Goal: Use online tool/utility: Utilize a website feature to perform a specific function

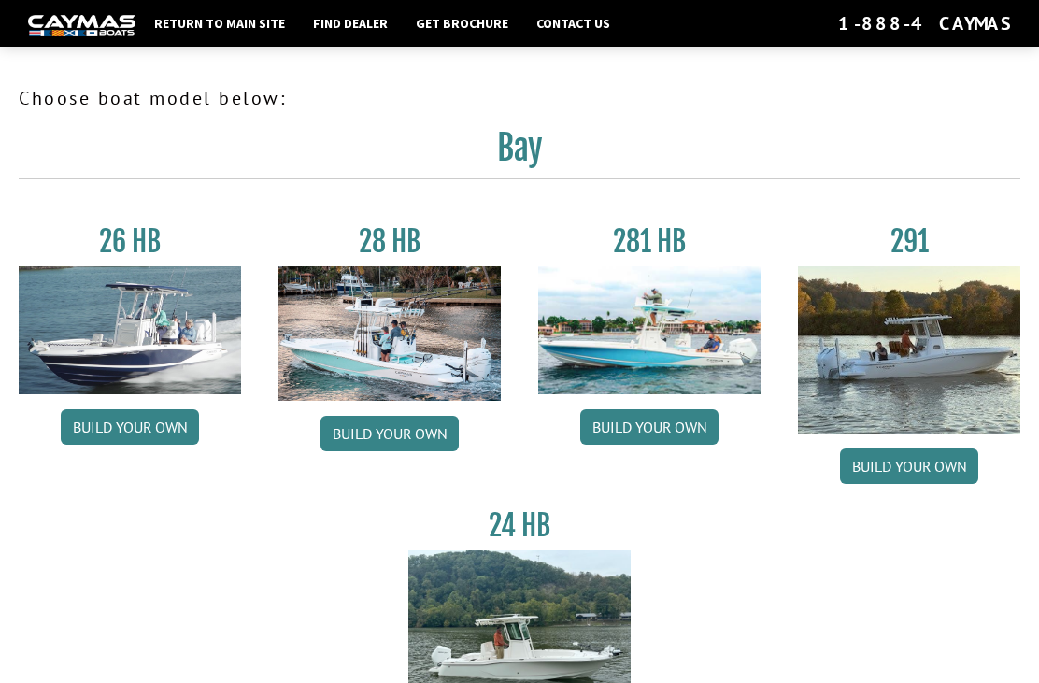
click at [932, 335] on img at bounding box center [909, 349] width 222 height 167
click at [910, 466] on link "Build your own" at bounding box center [909, 465] width 138 height 35
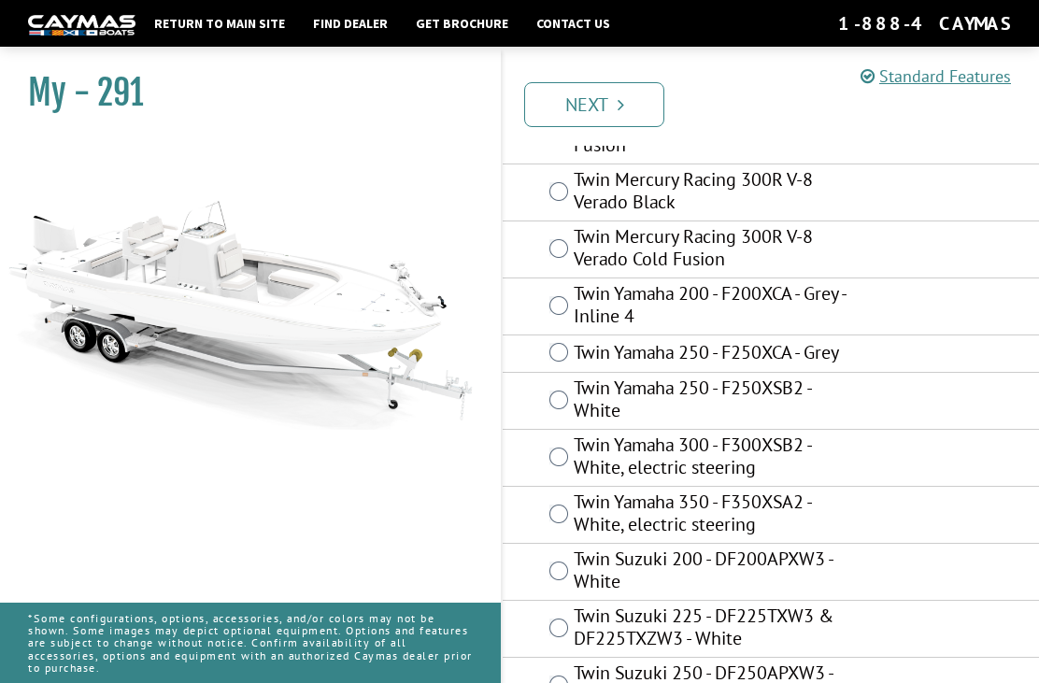
scroll to position [159, 0]
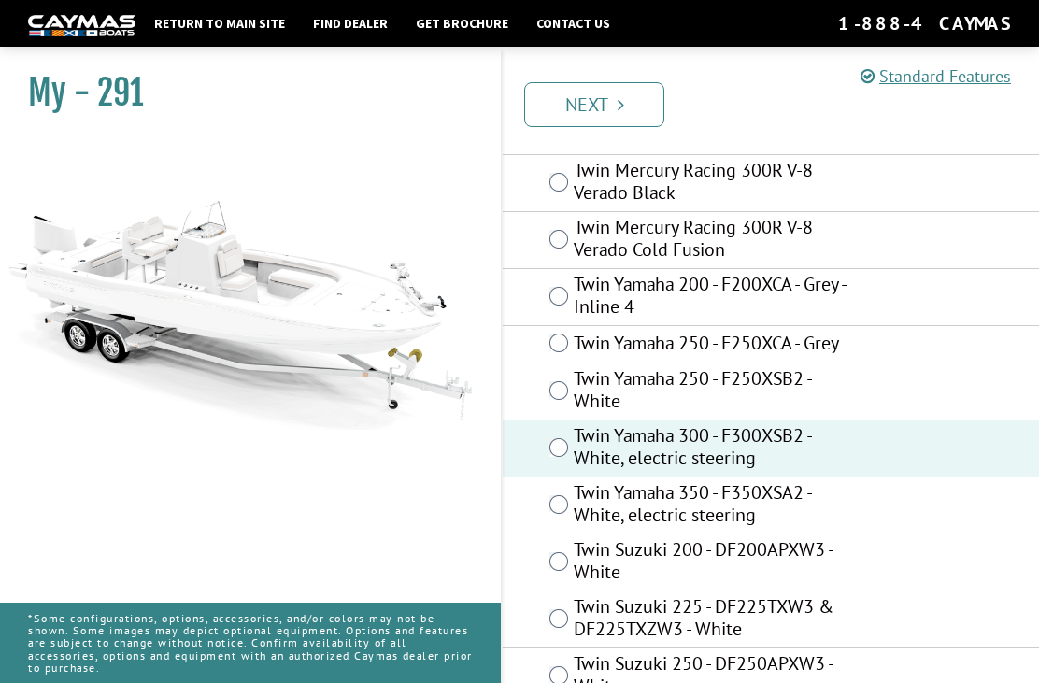
click at [593, 105] on link "Next" at bounding box center [594, 104] width 140 height 45
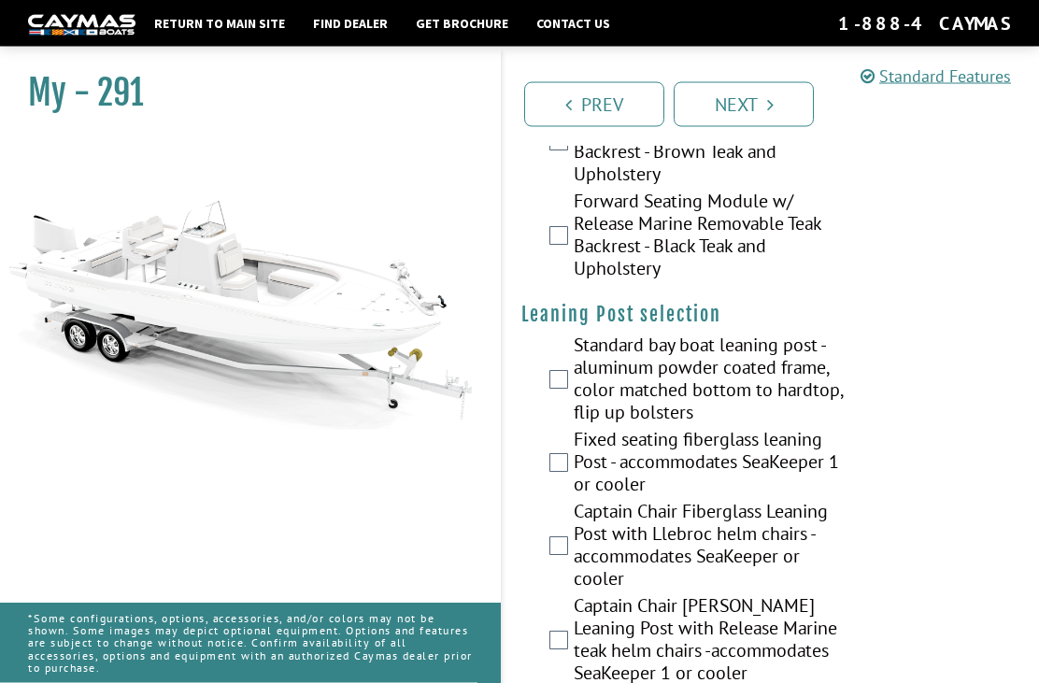
scroll to position [5459, 0]
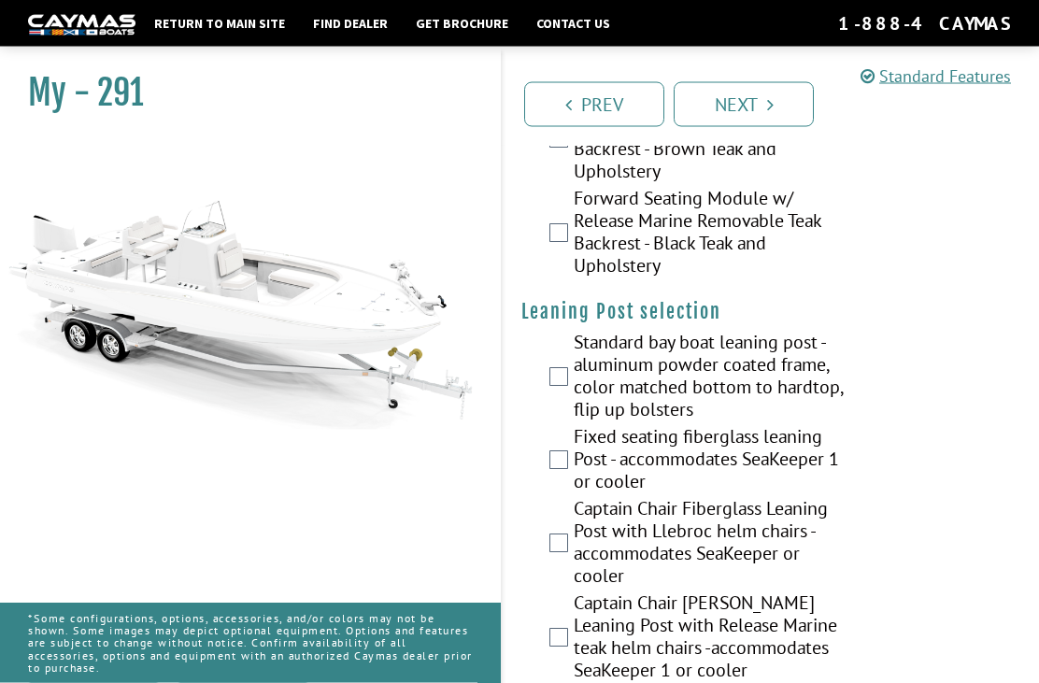
click at [573, 332] on label "Standard bay boat leaning post - aluminum powder coated frame, color matched bo…" at bounding box center [711, 379] width 276 height 94
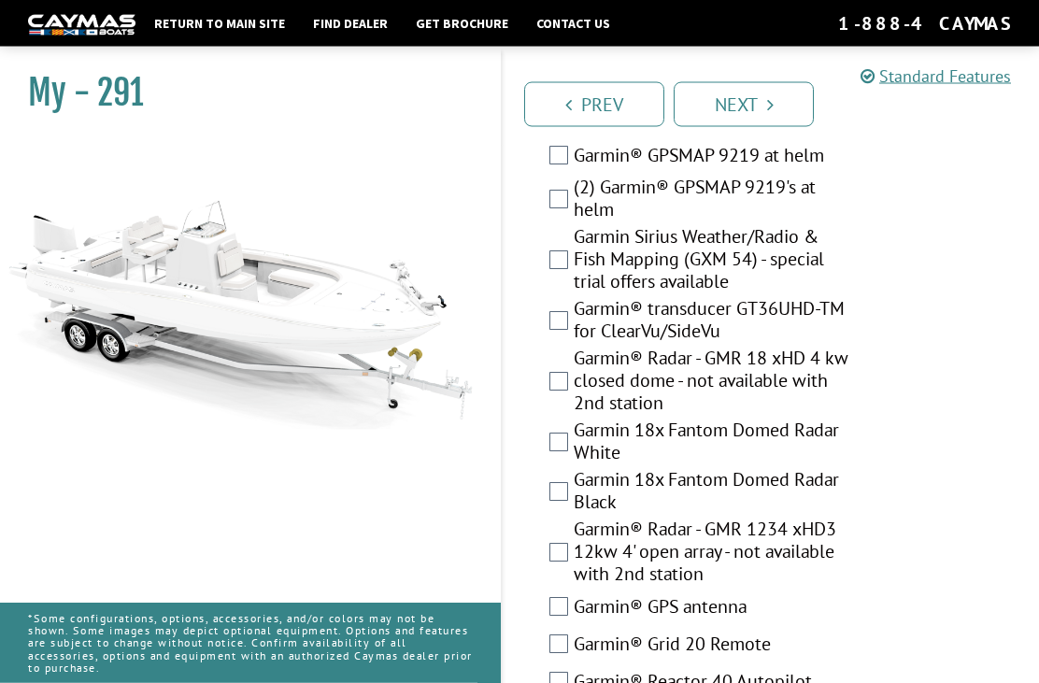
scroll to position [6536, 0]
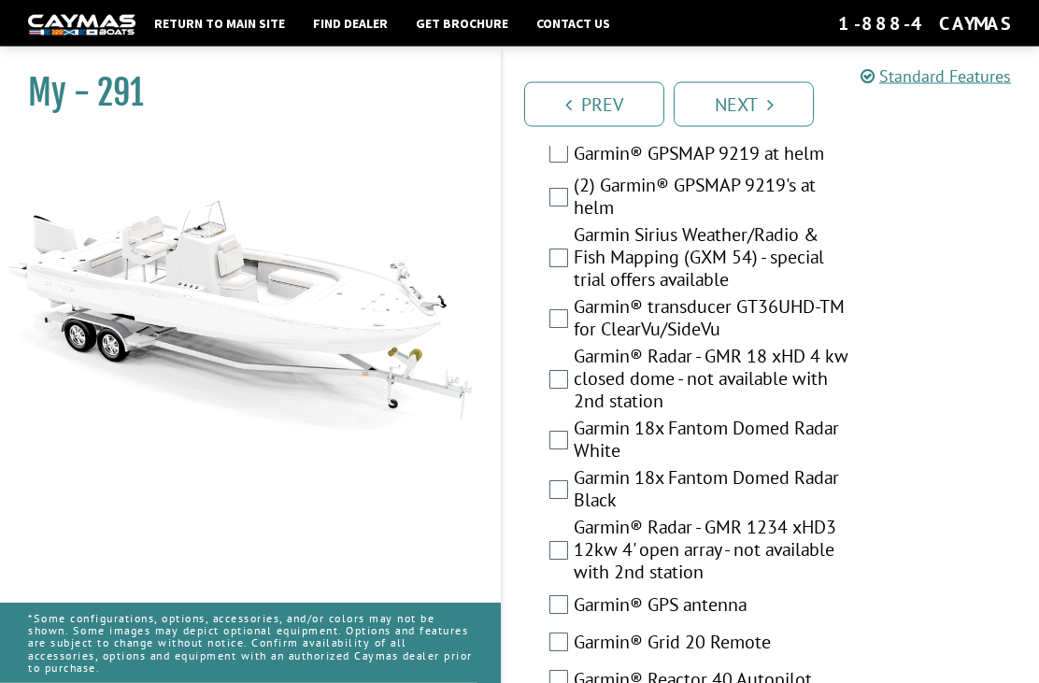
click at [581, 346] on label "Garmin® Radar - GMR 18 xHD 4 kw closed dome - not available with 2nd station" at bounding box center [711, 382] width 276 height 72
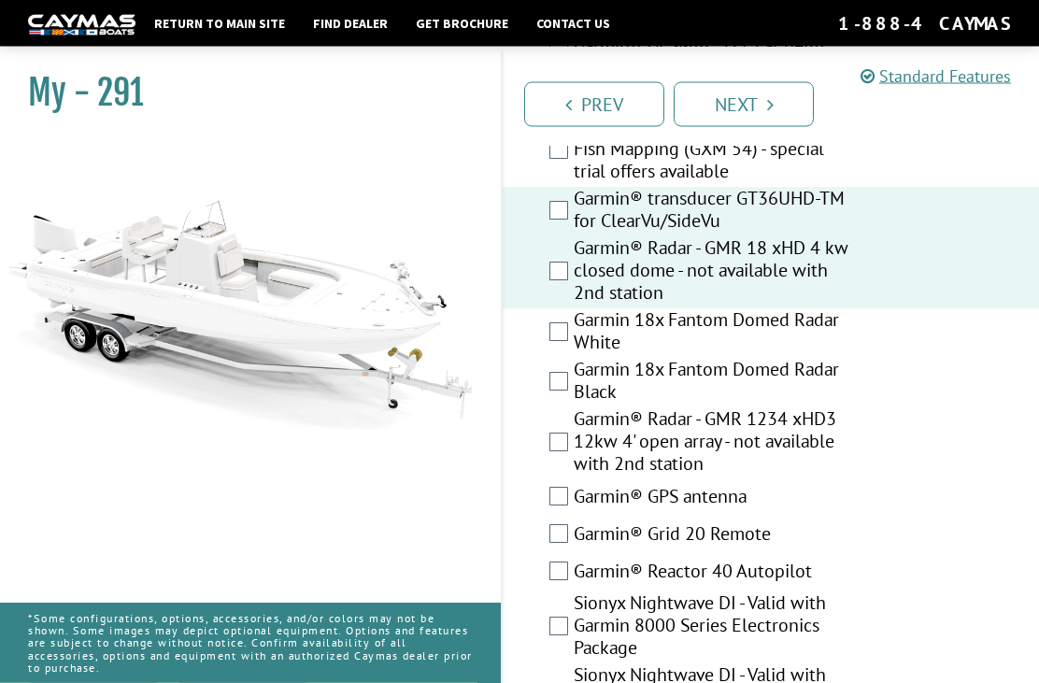
scroll to position [6646, 0]
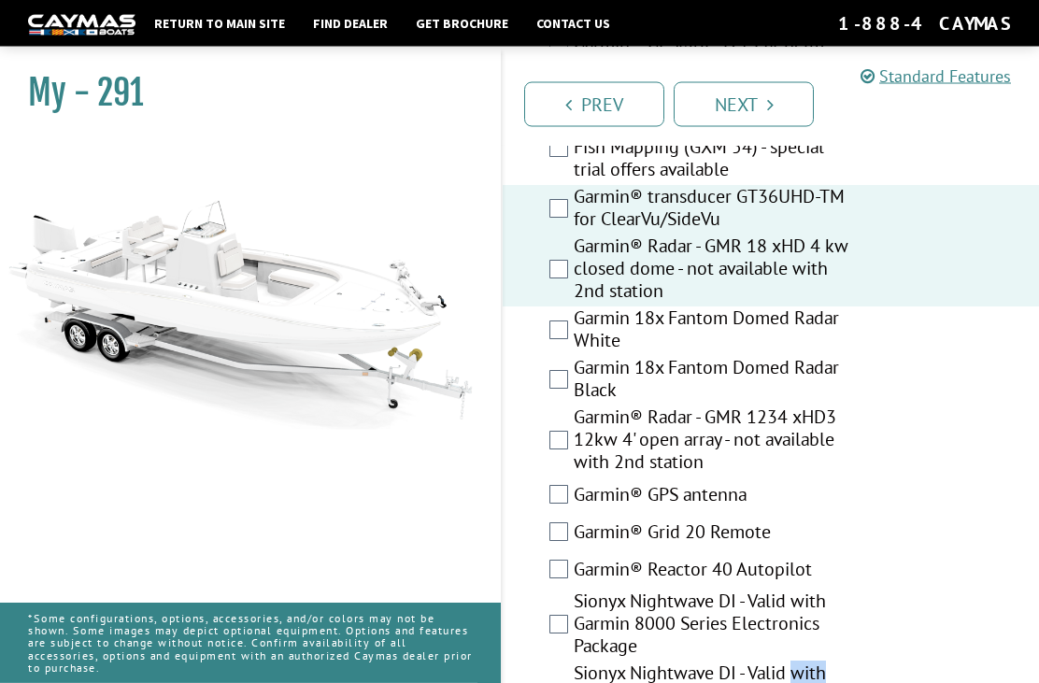
click at [974, 553] on div "Garmin® Reactor 40 Autopilot" at bounding box center [770, 571] width 536 height 37
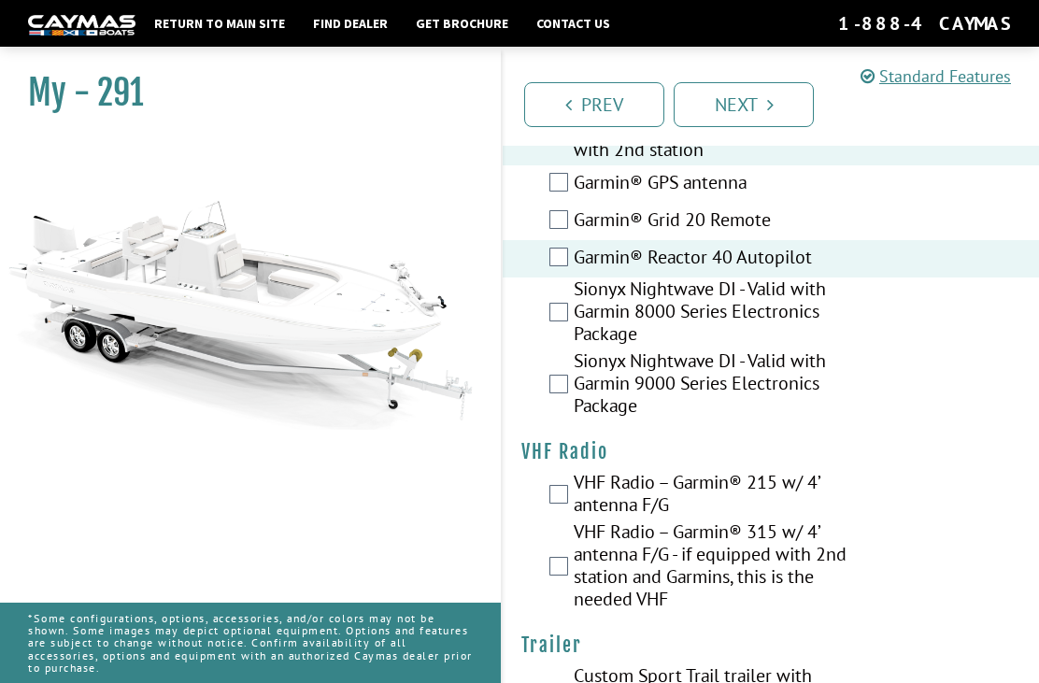
scroll to position [6964, 0]
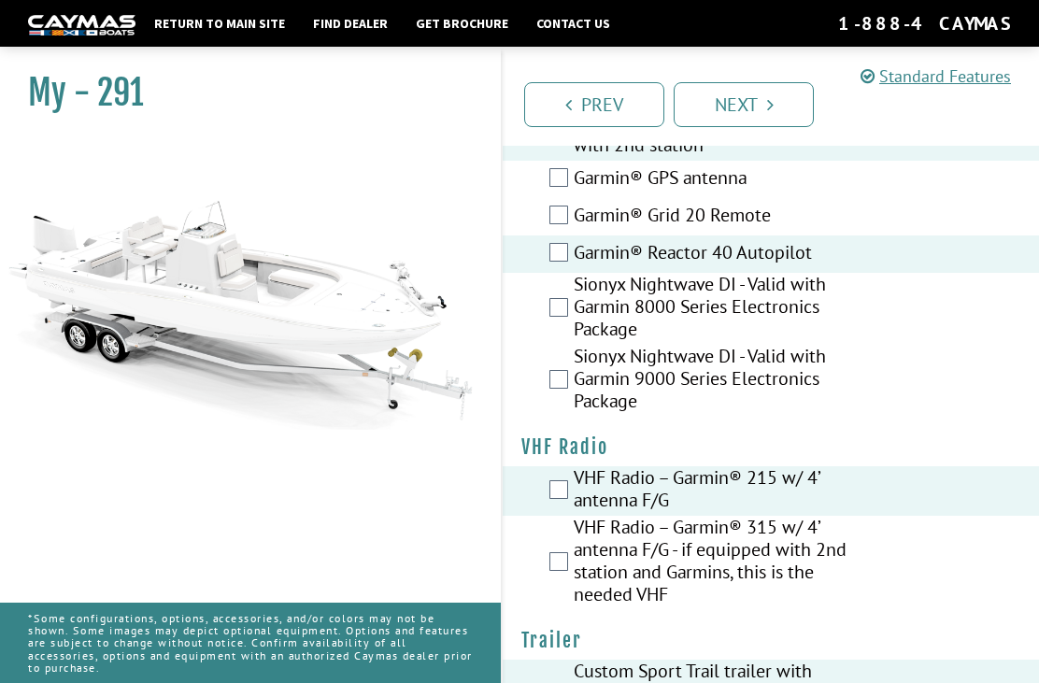
click at [757, 99] on link "Next" at bounding box center [743, 104] width 140 height 45
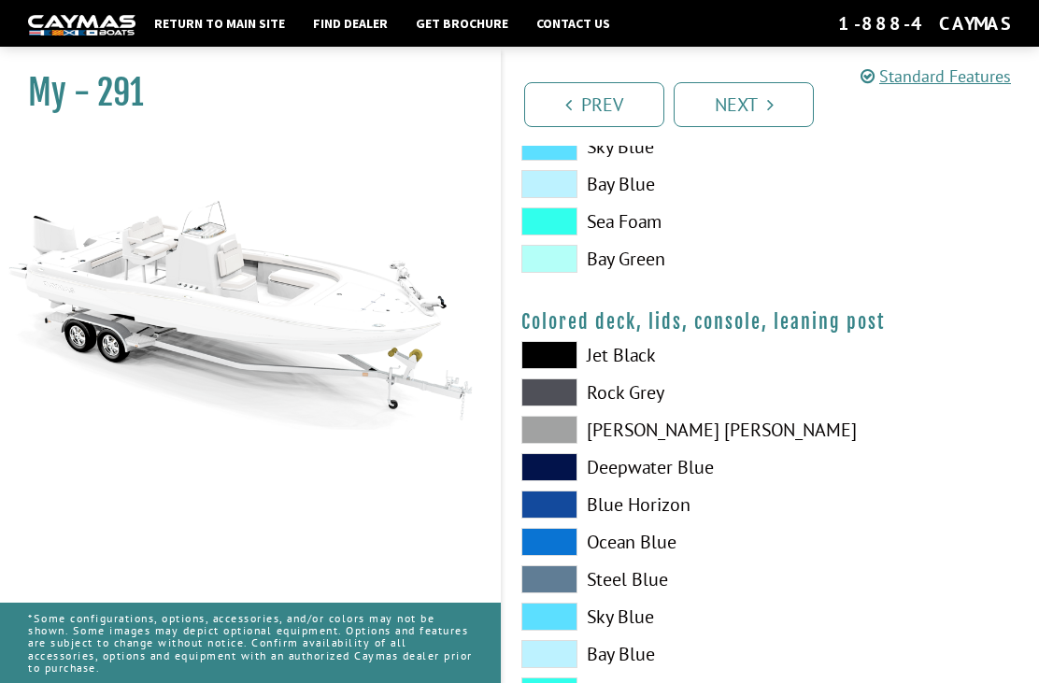
scroll to position [2117, 0]
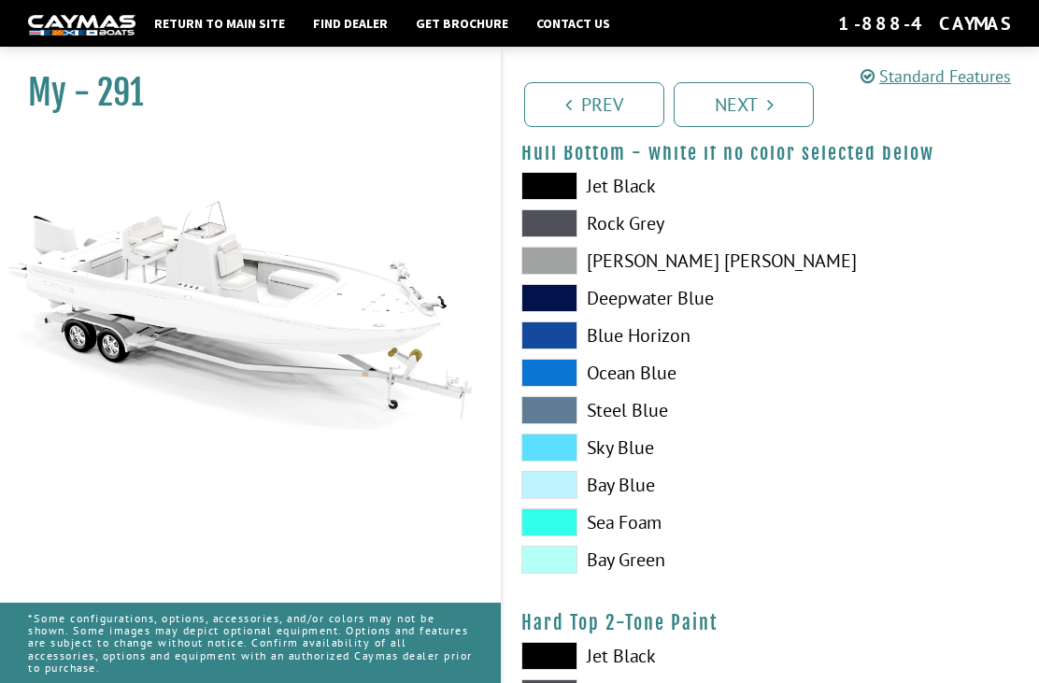
click at [743, 108] on link "Next" at bounding box center [743, 104] width 140 height 45
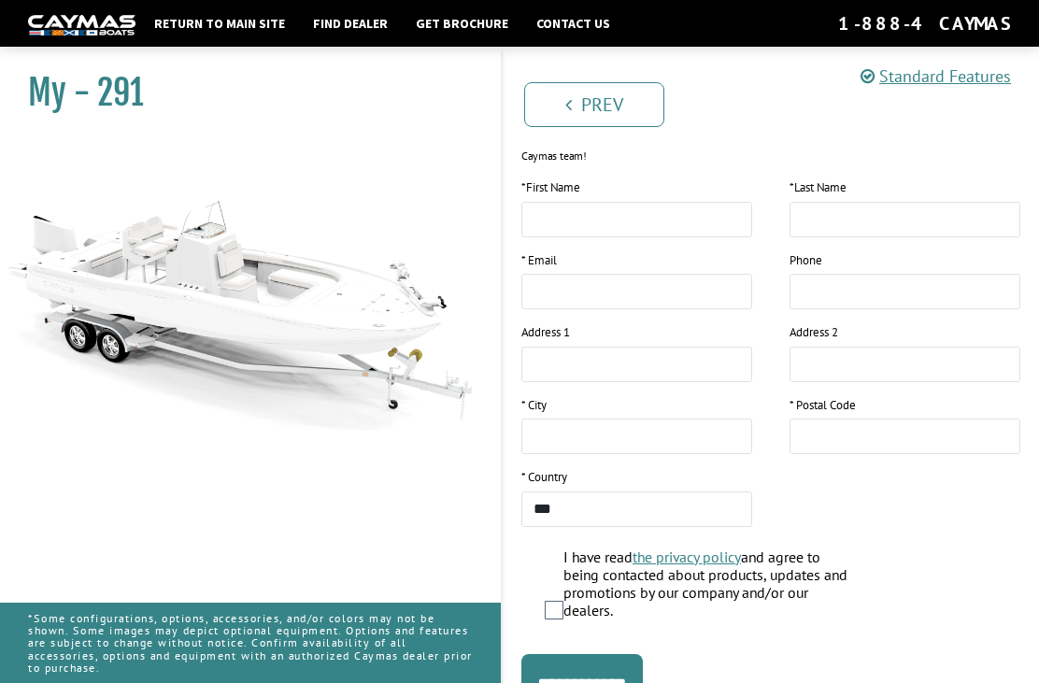
scroll to position [326, 0]
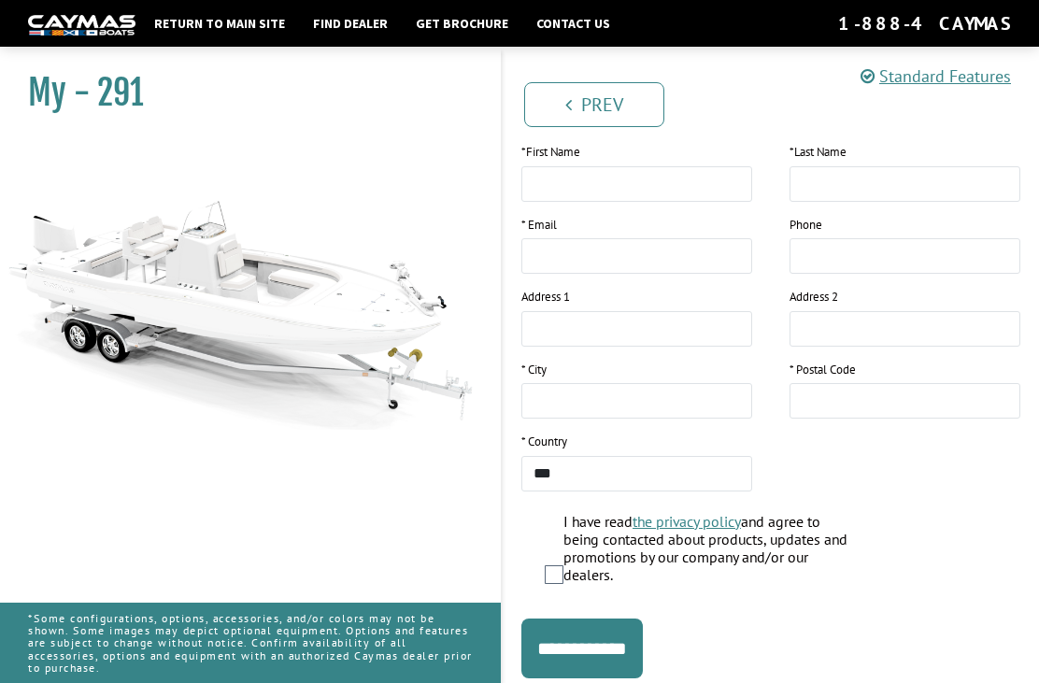
click at [621, 649] on input "**********" at bounding box center [581, 648] width 121 height 60
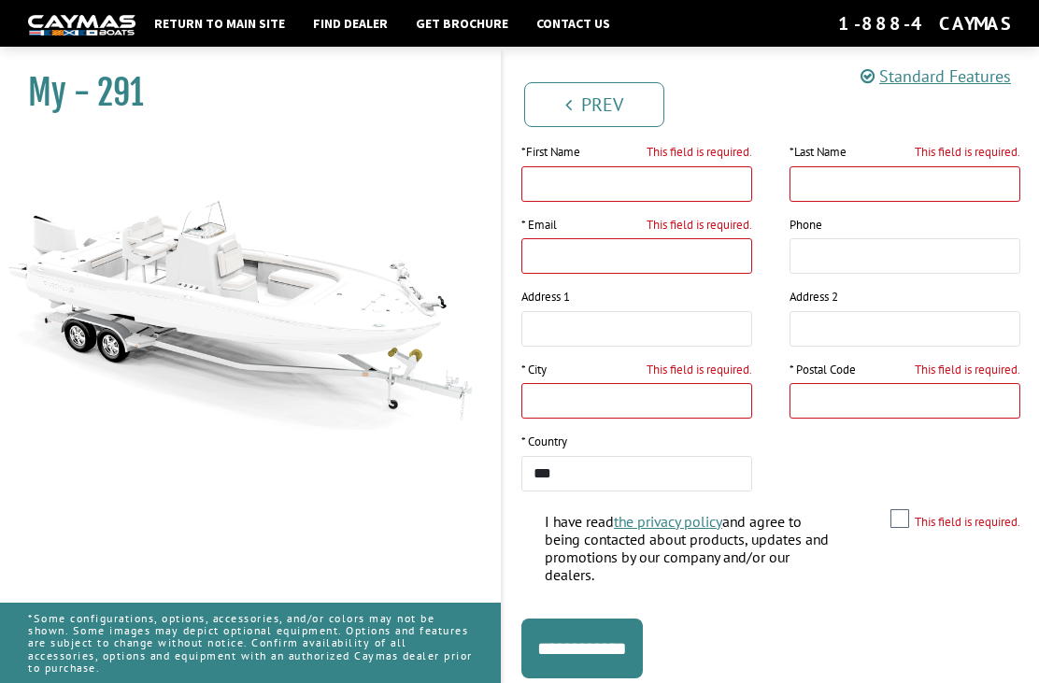
click at [452, 262] on img at bounding box center [241, 283] width 482 height 292
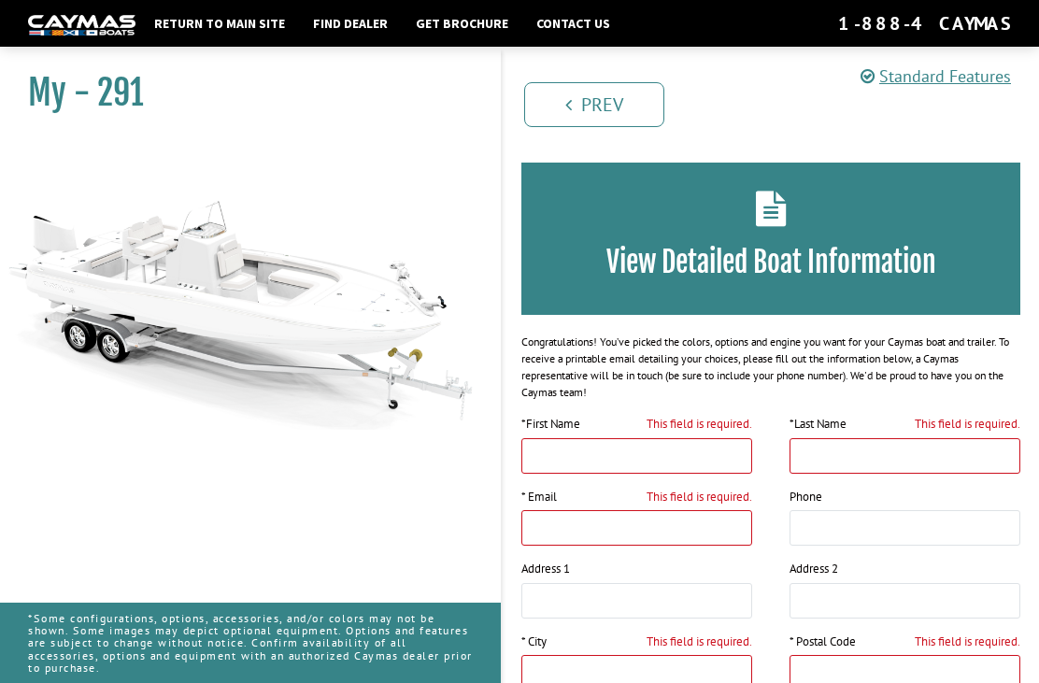
scroll to position [0, 0]
